Goal: Information Seeking & Learning: Stay updated

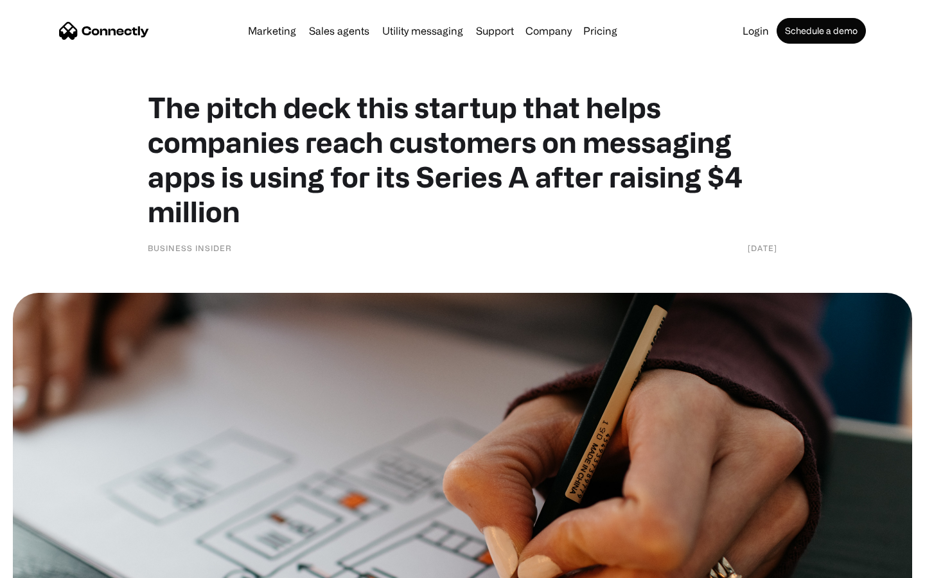
scroll to position [5567, 0]
